Goal: Task Accomplishment & Management: Use online tool/utility

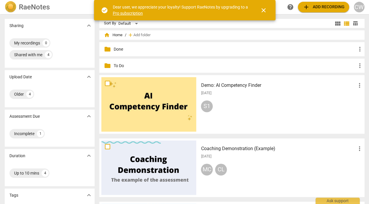
click at [130, 49] on p "Done" at bounding box center [234, 49] width 243 height 6
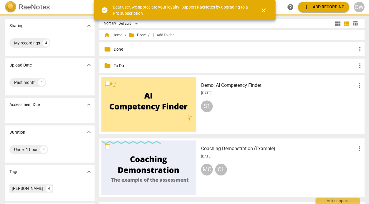
click at [130, 49] on p "Done" at bounding box center [234, 49] width 243 height 6
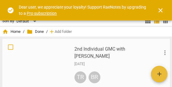
drag, startPoint x: 124, startPoint y: 77, endPoint x: 107, endPoint y: 83, distance: 18.4
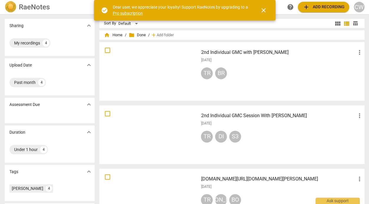
click at [295, 73] on div "TR BR" at bounding box center [282, 74] width 162 height 14
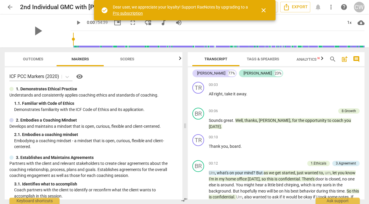
click at [265, 9] on span "close" at bounding box center [263, 10] width 7 height 7
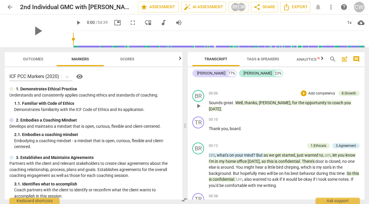
scroll to position [34, 0]
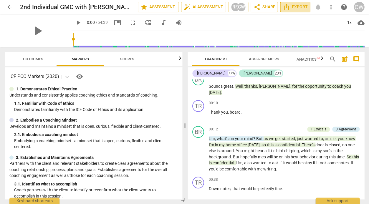
click at [301, 6] on span "Export" at bounding box center [295, 7] width 25 height 7
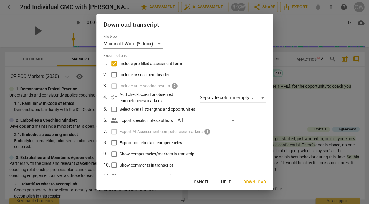
click at [113, 72] on input "Include assessment header" at bounding box center [113, 74] width 11 height 11
checkbox input "true"
click at [116, 84] on label "Include auto scoring results info" at bounding box center [184, 85] width 154 height 11
click at [113, 86] on label "Include auto scoring results info" at bounding box center [184, 85] width 154 height 11
click at [113, 108] on input "Select overall strengths and opportunities" at bounding box center [113, 109] width 11 height 11
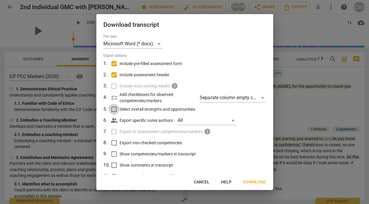
checkbox input "true"
click at [115, 96] on span "checklist" at bounding box center [114, 97] width 7 height 7
click at [114, 97] on span "checklist" at bounding box center [114, 97] width 7 height 7
click at [111, 143] on input "Export non-checked competencies" at bounding box center [113, 142] width 11 height 11
checkbox input "true"
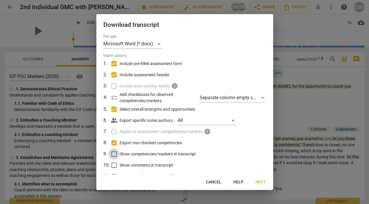
click at [113, 156] on input "Show competencies/markers in transcript" at bounding box center [113, 154] width 11 height 11
checkbox input "true"
click at [113, 164] on input "Show comments in transcript" at bounding box center [113, 165] width 11 height 11
checkbox input "true"
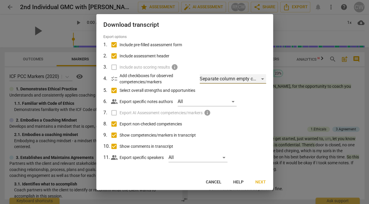
click at [232, 79] on div "Separate column empty checkboxes" at bounding box center [233, 78] width 66 height 9
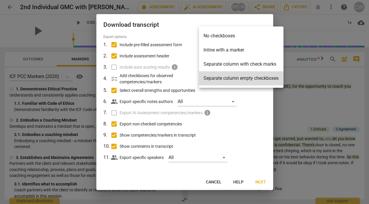
click at [249, 59] on li "Separate column with check marks" at bounding box center [241, 64] width 85 height 14
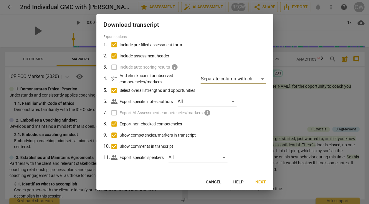
click at [264, 179] on button "Next" at bounding box center [261, 182] width 20 height 11
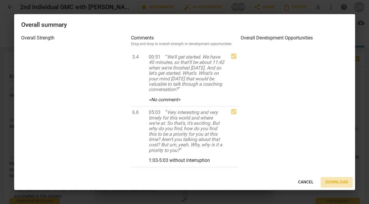
click at [335, 182] on span "Download" at bounding box center [336, 182] width 23 height 6
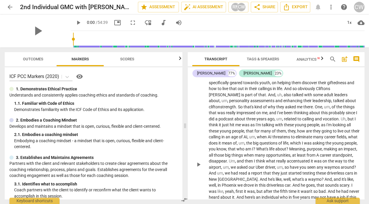
scroll to position [192, 0]
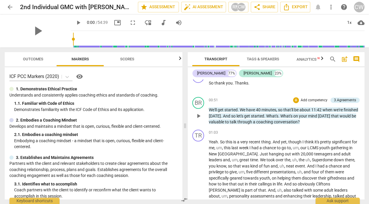
click at [312, 98] on p "Add competency" at bounding box center [314, 100] width 28 height 5
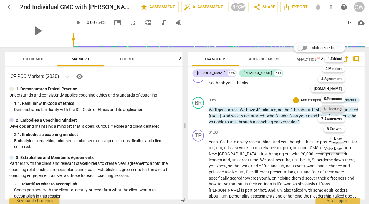
click at [330, 106] on b "6.Listening" at bounding box center [333, 108] width 18 height 7
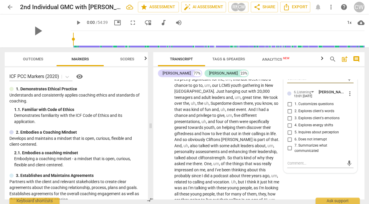
scroll to position [296, 0]
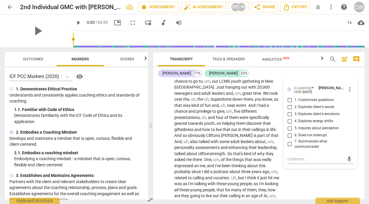
click at [322, 135] on span "6. Does not interrupt" at bounding box center [310, 135] width 32 height 5
click at [294, 135] on input "6. Does not interrupt" at bounding box center [289, 135] width 9 height 7
click at [322, 134] on span "6. Does not interrupt" at bounding box center [310, 135] width 32 height 5
click at [294, 134] on input "6. Does not interrupt" at bounding box center [289, 135] width 9 height 7
checkbox input "true"
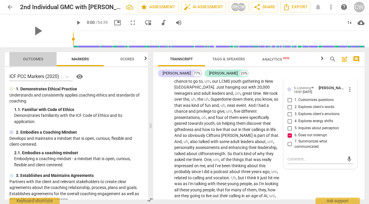
click at [37, 56] on span "Outcomes" at bounding box center [33, 59] width 34 height 8
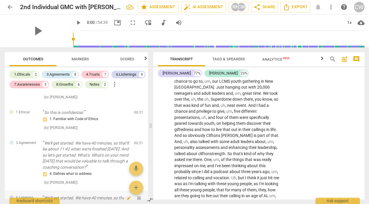
scroll to position [0, 0]
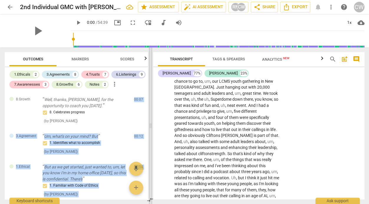
drag, startPoint x: 146, startPoint y: 105, endPoint x: 149, endPoint y: 93, distance: 13.2
click at [149, 93] on div "Outcomes Markers Scores 1.Ethicals 2 3.Agreements 8 4.Trusts 7 6.Listenings 9 7…" at bounding box center [184, 125] width 369 height 157
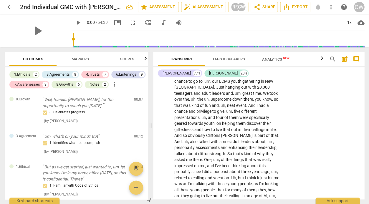
click at [133, 88] on div "1.Ethicals 2 3.Agreements 8 4.Trusts 7 6.Listenings 9 7.Awarenesses 3 8.Growths…" at bounding box center [78, 80] width 138 height 20
drag, startPoint x: 68, startPoint y: 117, endPoint x: 71, endPoint y: 113, distance: 4.8
click at [71, 109] on p "Well, thanks, [PERSON_NAME], for the opportunity to coach you [DATE]." at bounding box center [85, 103] width 87 height 12
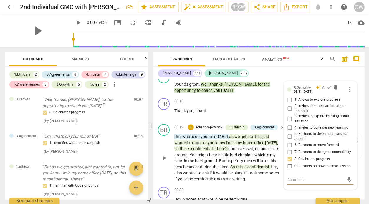
scroll to position [4, 0]
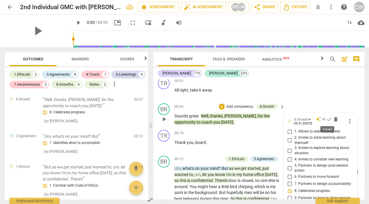
click at [328, 118] on span "check" at bounding box center [329, 119] width 6 height 6
click at [349, 119] on span "more_vert" at bounding box center [350, 121] width 7 height 7
click at [361, 130] on li "Delete" at bounding box center [354, 132] width 20 height 11
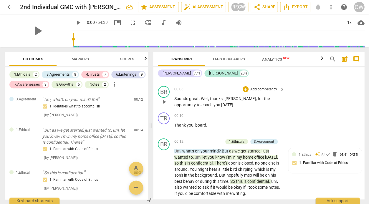
scroll to position [0, 0]
